Goal: Information Seeking & Learning: Learn about a topic

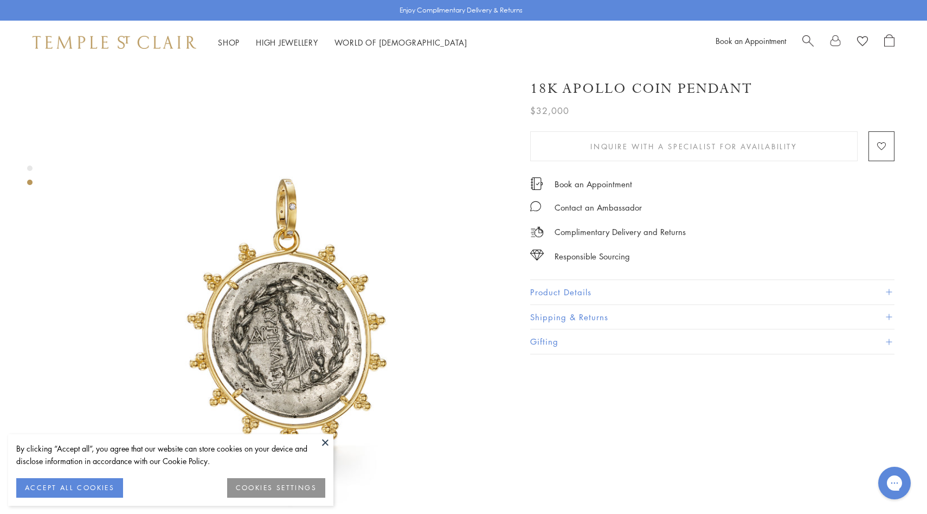
scroll to position [503, 0]
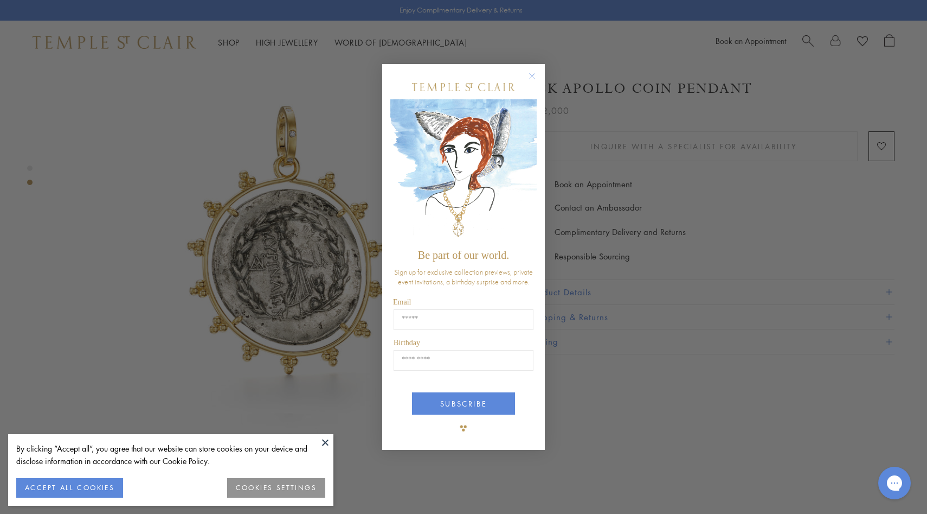
click at [596, 285] on div "Close dialog Be part of our world. Sign up for exclusive collection previews, p…" at bounding box center [463, 257] width 927 height 514
click at [540, 81] on button "Close dialog" at bounding box center [538, 82] width 14 height 14
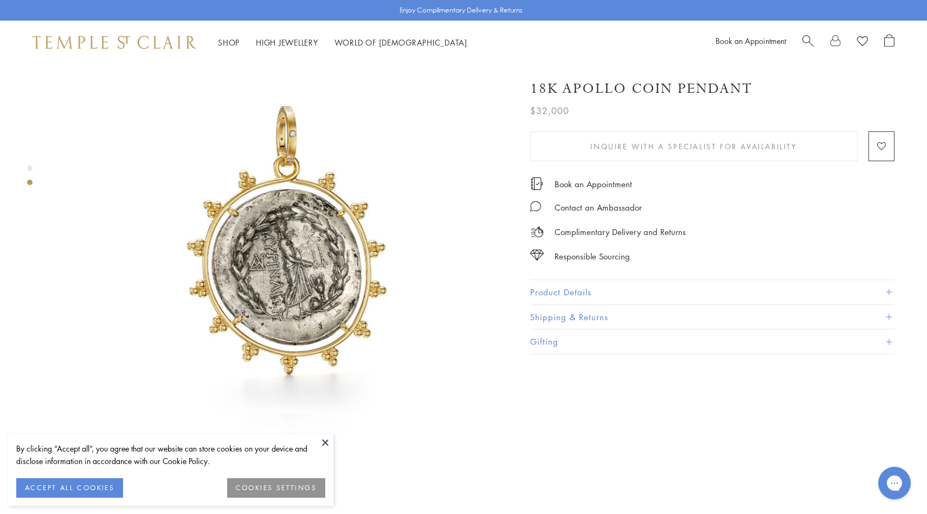
click at [579, 293] on button "Product Details" at bounding box center [712, 292] width 364 height 24
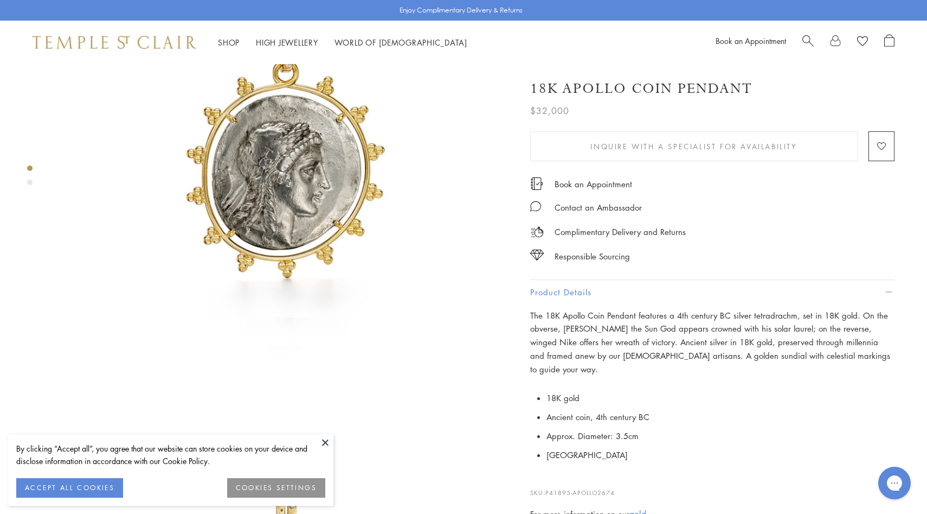
scroll to position [38, 0]
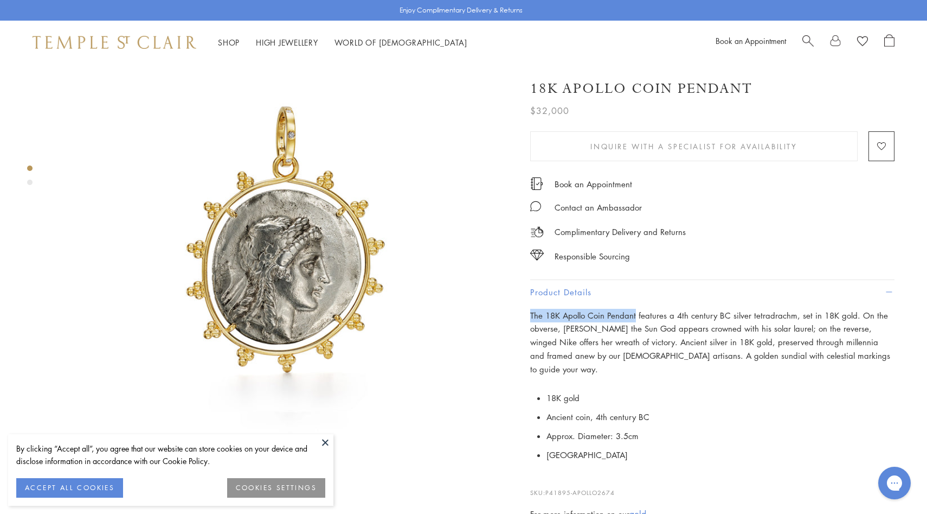
drag, startPoint x: 636, startPoint y: 311, endPoint x: 520, endPoint y: 311, distance: 115.5
click at [520, 311] on div "18K Apollo Coin Pendant $32,000 The 18K Apollo Coin Pendant features a 4th cent…" at bounding box center [705, 324] width 380 height 513
copy p "The 18K Apollo Coin Pendant"
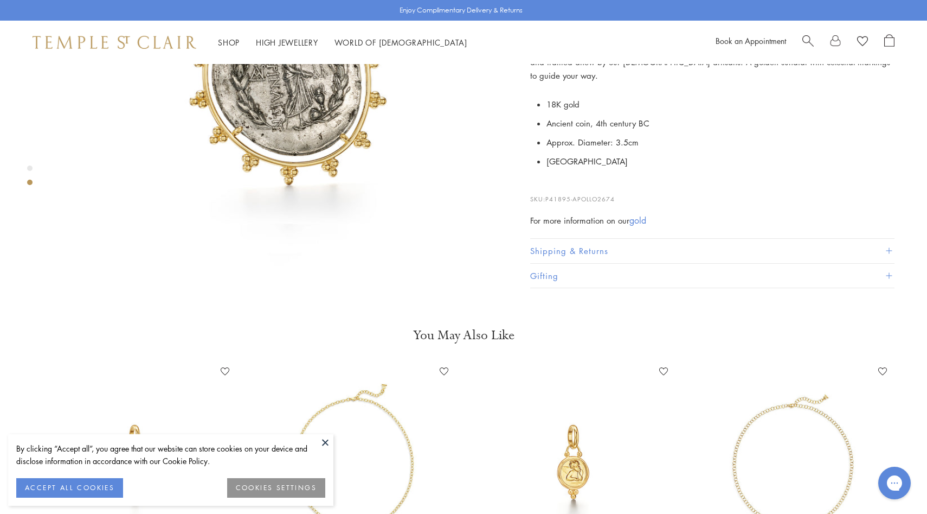
scroll to position [581, 0]
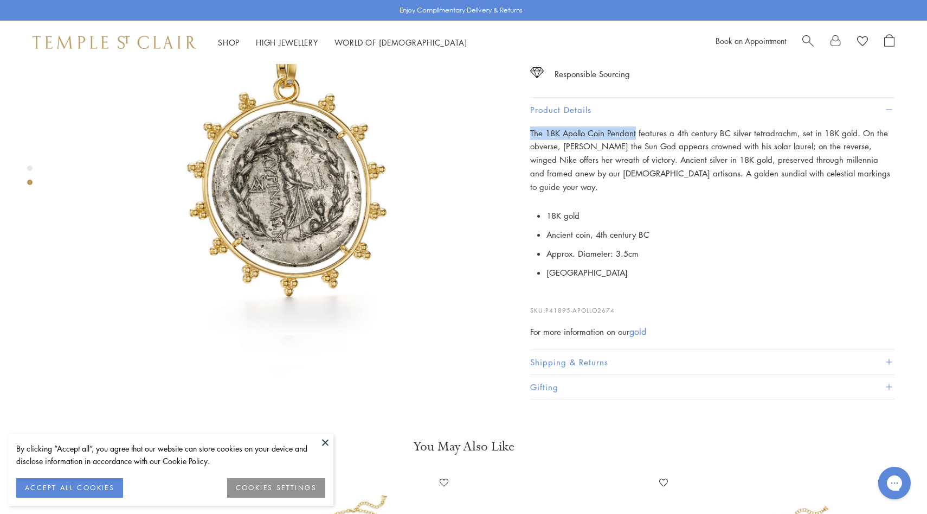
click at [574, 350] on button "Shipping & Returns" at bounding box center [712, 362] width 364 height 24
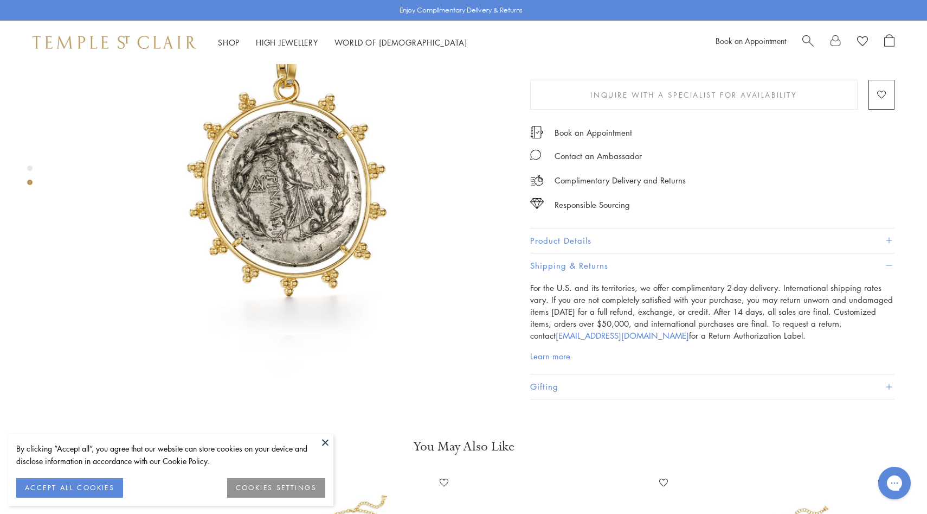
click at [547, 228] on button "Product Details" at bounding box center [712, 240] width 364 height 24
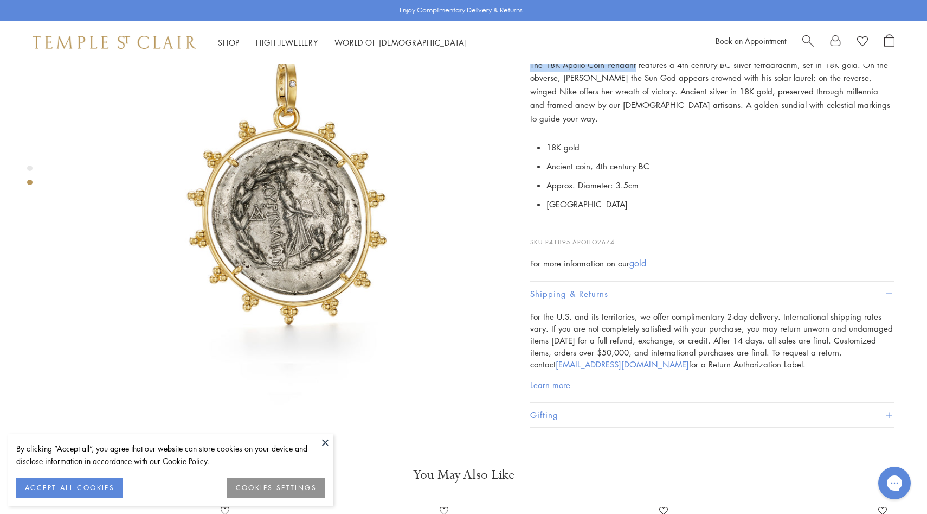
scroll to position [708, 0]
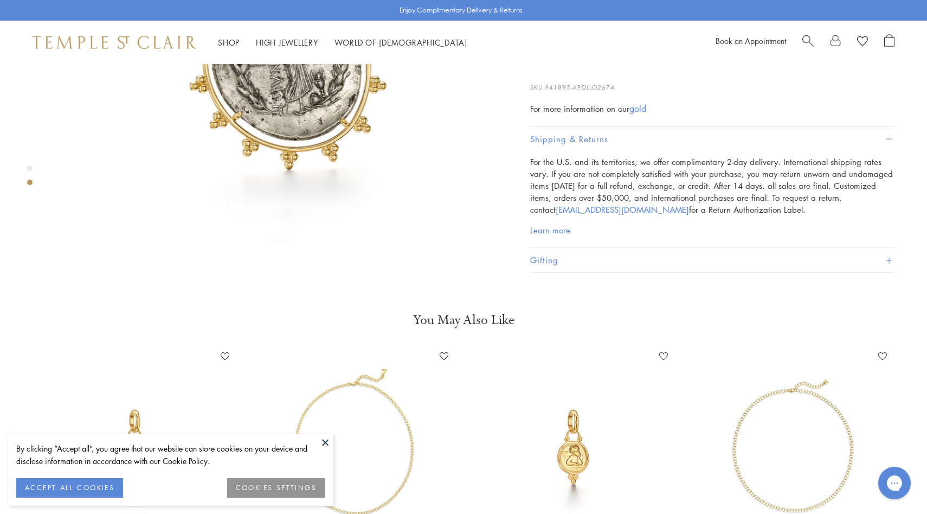
click at [225, 49] on div "Shop Shop Categories Amulets Pendants & Charms Lockets Chains & Leather Cords E…" at bounding box center [463, 42] width 927 height 43
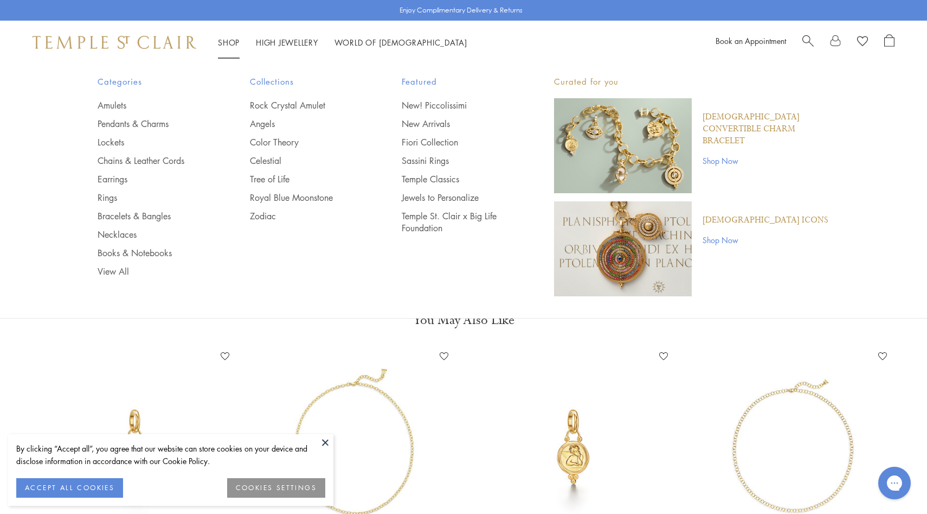
click at [129, 116] on ul "Amulets Pendants & Charms Lockets Chains & Leather Cords Earrings Rings Bracele…" at bounding box center [152, 188] width 109 height 178
click at [131, 122] on link "Pendants & Charms" at bounding box center [152, 124] width 109 height 12
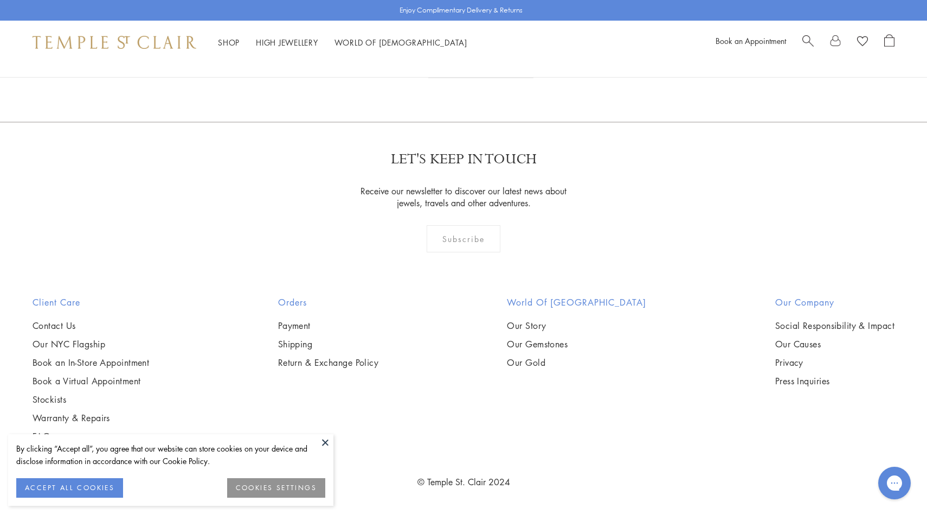
scroll to position [7885, 0]
click at [481, 78] on link "3" at bounding box center [482, 63] width 36 height 30
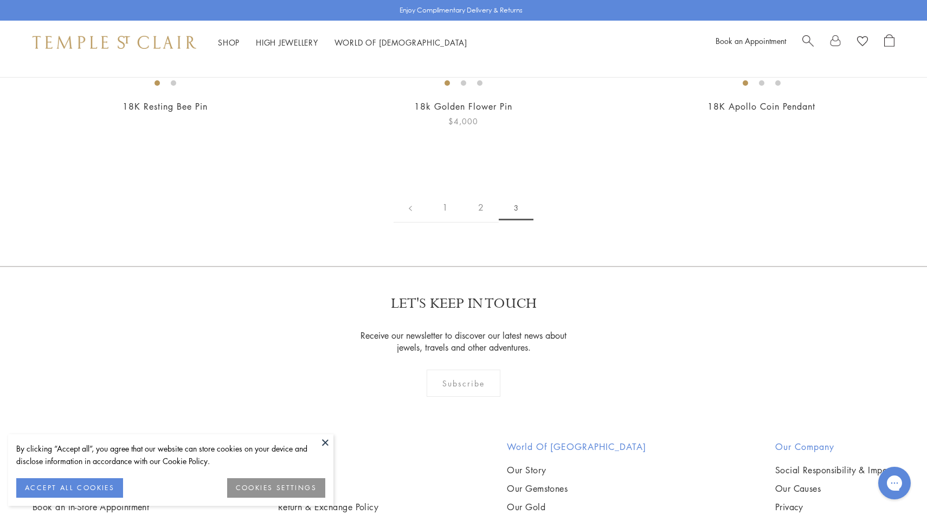
scroll to position [123, 0]
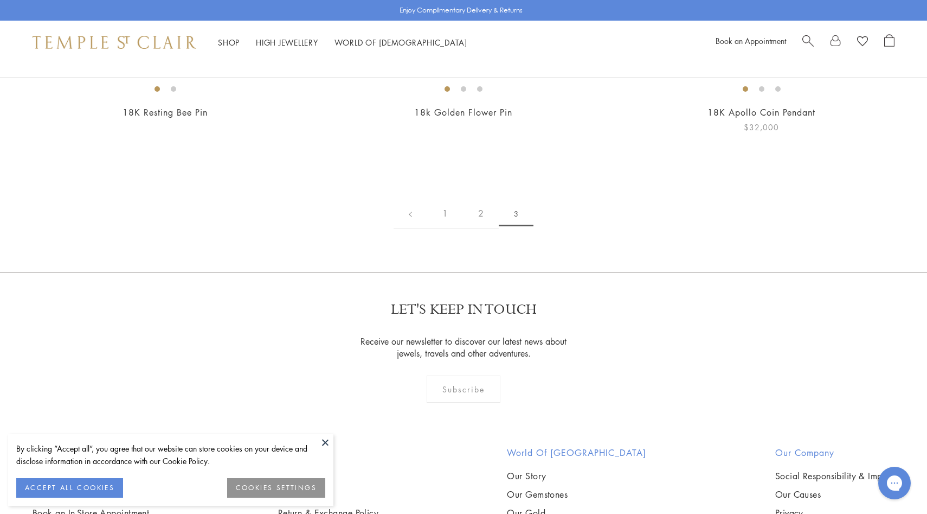
click at [0, 0] on img at bounding box center [0, 0] width 0 height 0
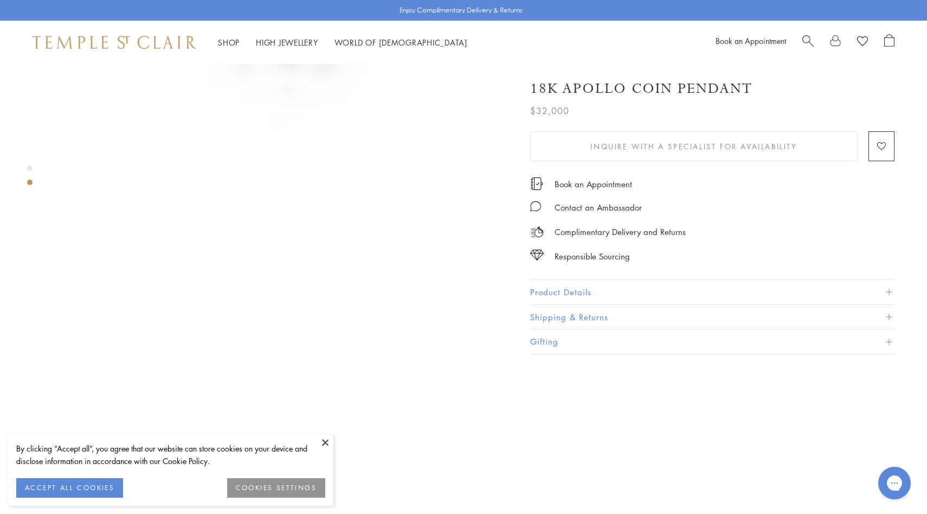
scroll to position [270, 0]
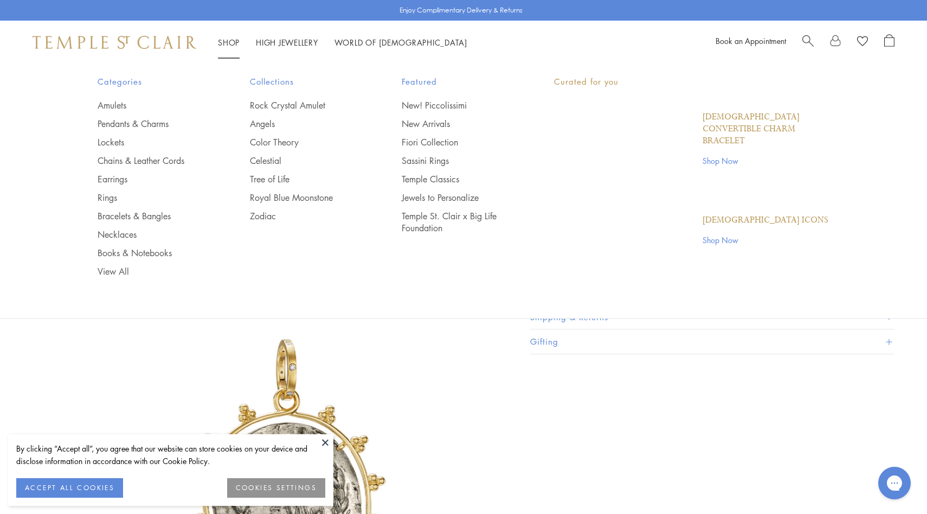
click at [145, 50] on div "Shop Shop Categories Amulets Pendants & Charms Lockets Chains & Leather Cords E…" at bounding box center [463, 42] width 927 height 43
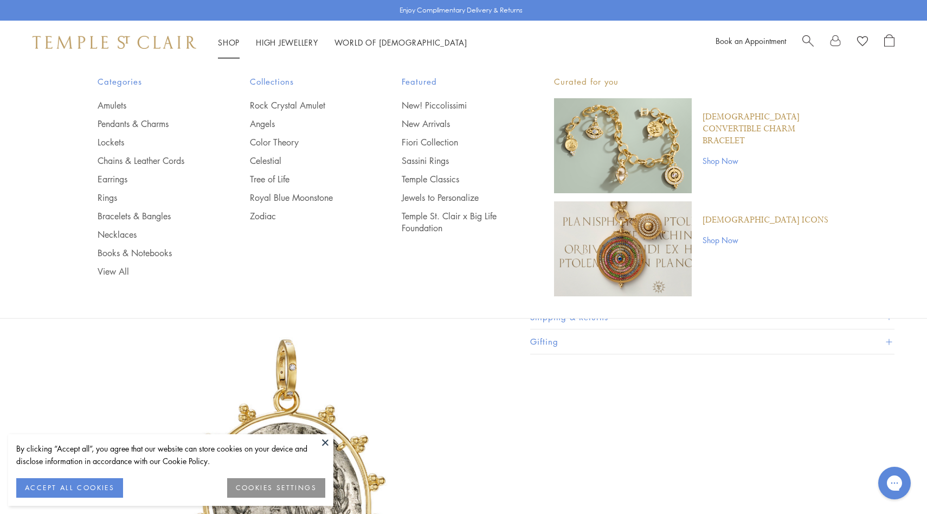
click at [145, 46] on div "Shop Shop Categories Amulets Pendants & Charms Lockets Chains & Leather Cords E…" at bounding box center [463, 42] width 927 height 43
click at [145, 44] on img at bounding box center [115, 42] width 164 height 13
